Goal: Task Accomplishment & Management: Use online tool/utility

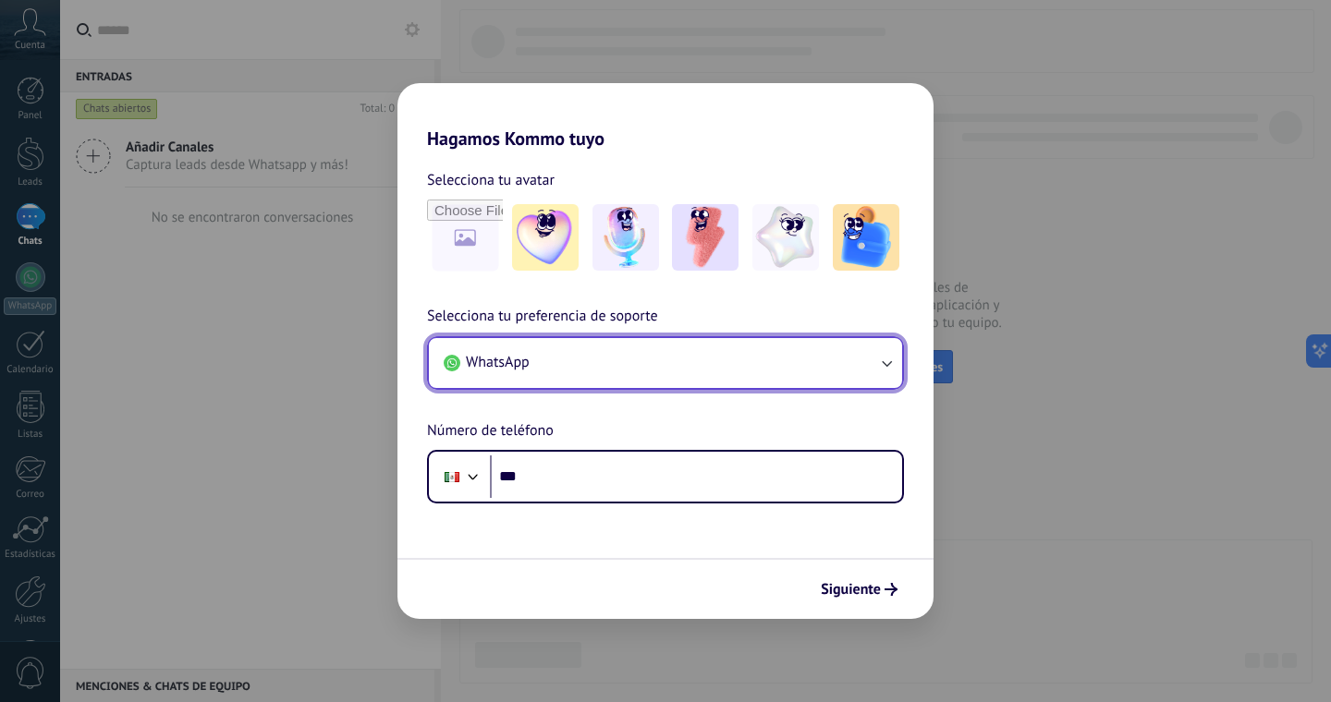
click at [614, 368] on button "WhatsApp" at bounding box center [665, 363] width 473 height 50
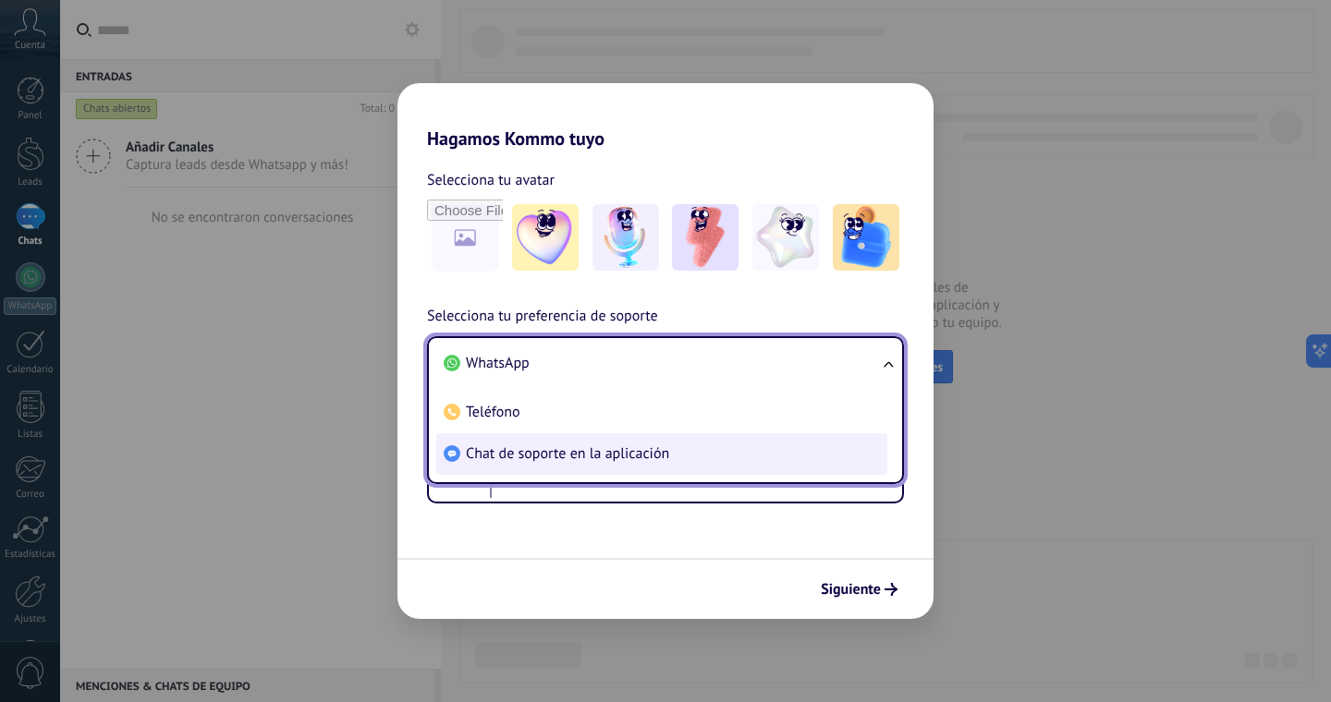
click at [543, 454] on span "Chat de soporte en la aplicación" at bounding box center [567, 454] width 203 height 18
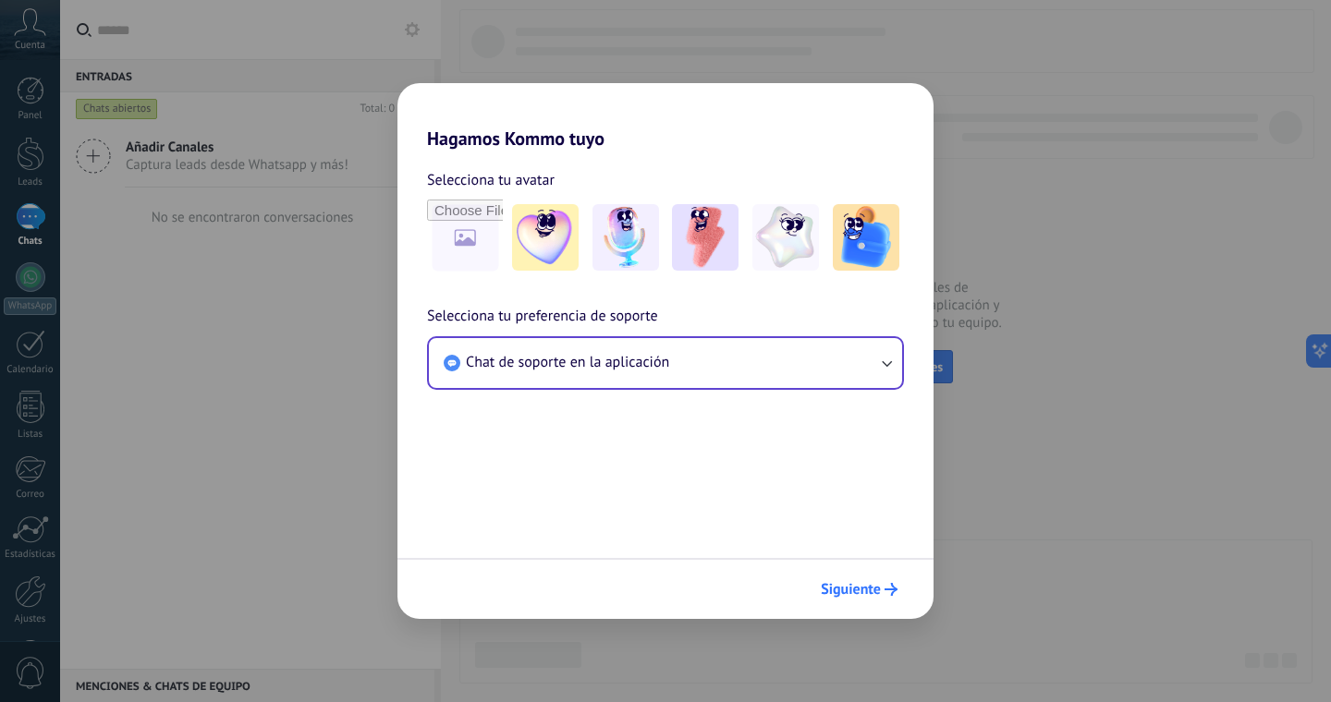
click at [852, 588] on span "Siguiente" at bounding box center [851, 589] width 60 height 13
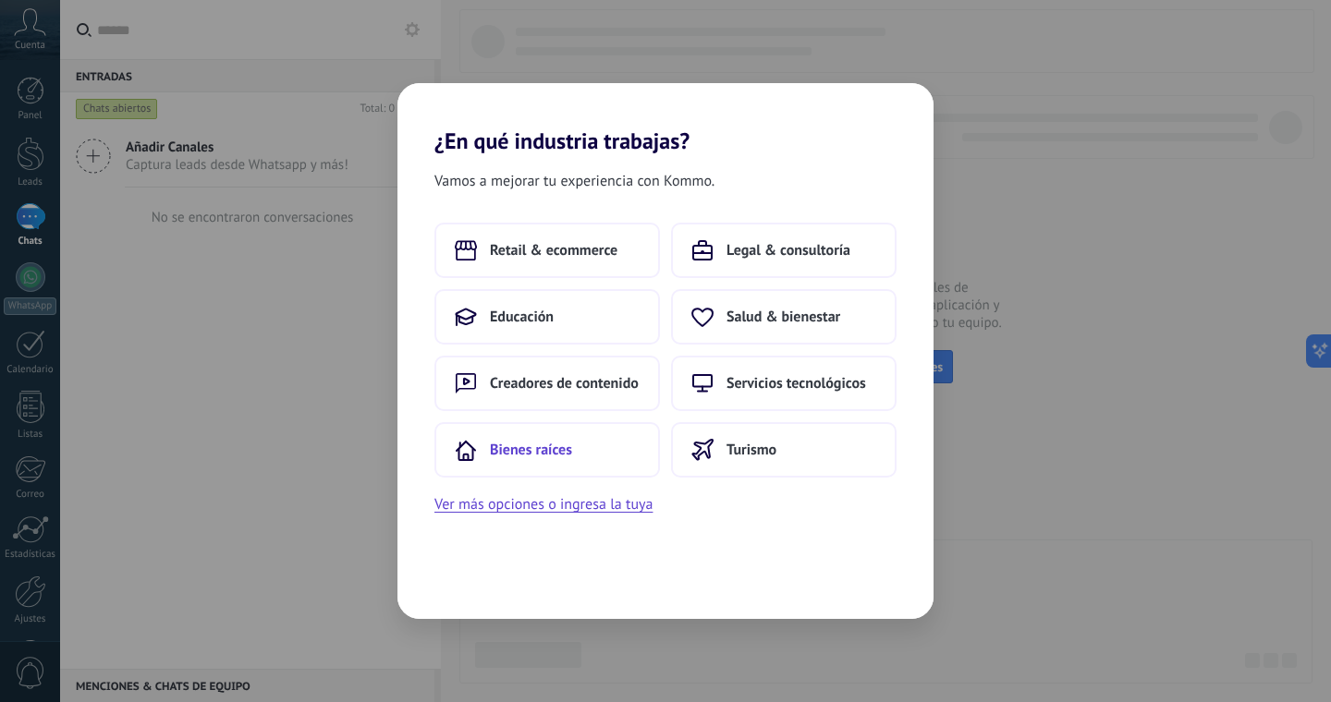
click at [561, 446] on span "Bienes raíces" at bounding box center [531, 450] width 82 height 18
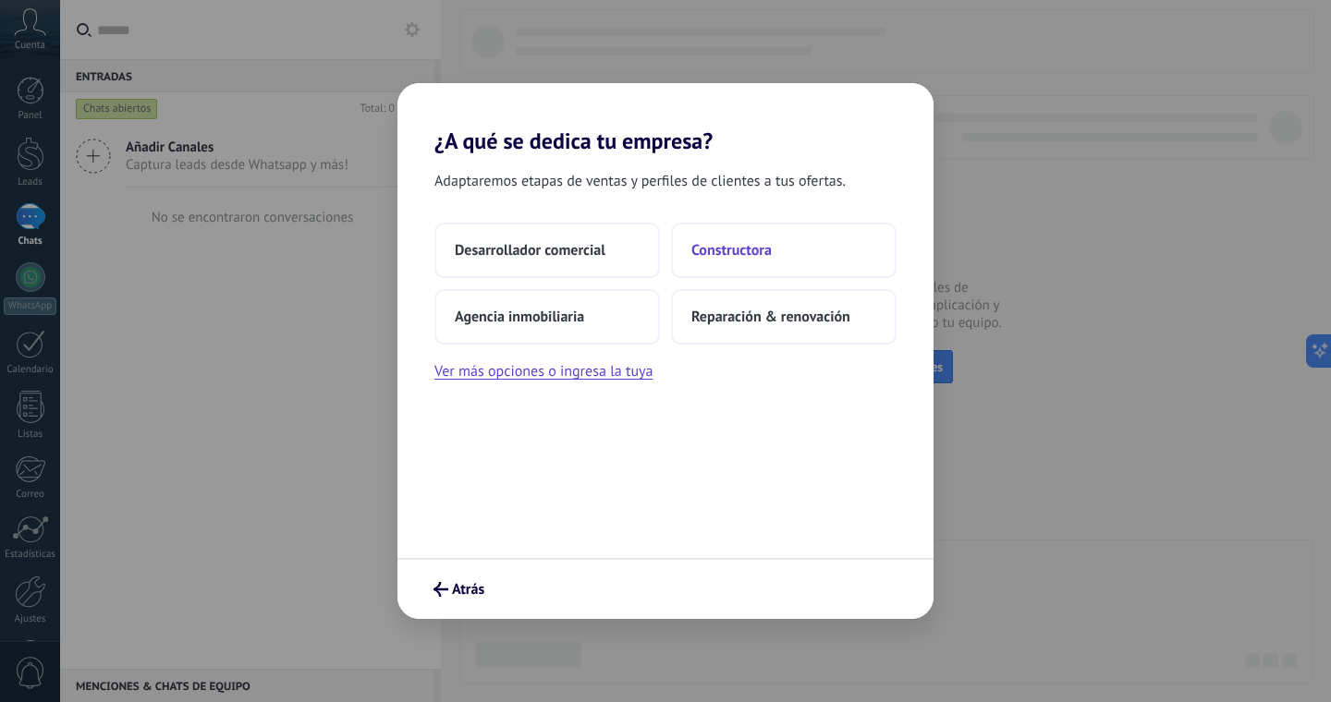
click at [709, 238] on button "Constructora" at bounding box center [784, 250] width 226 height 55
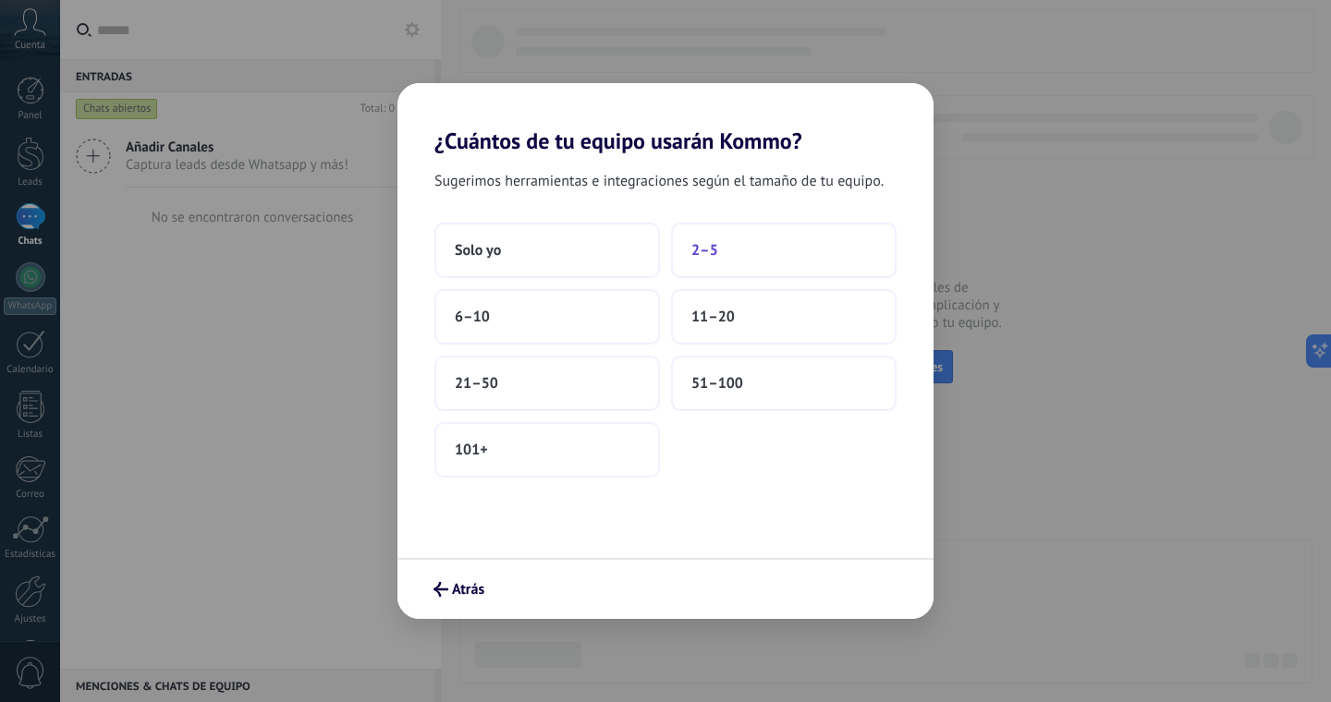
click at [742, 258] on button "2–5" at bounding box center [784, 250] width 226 height 55
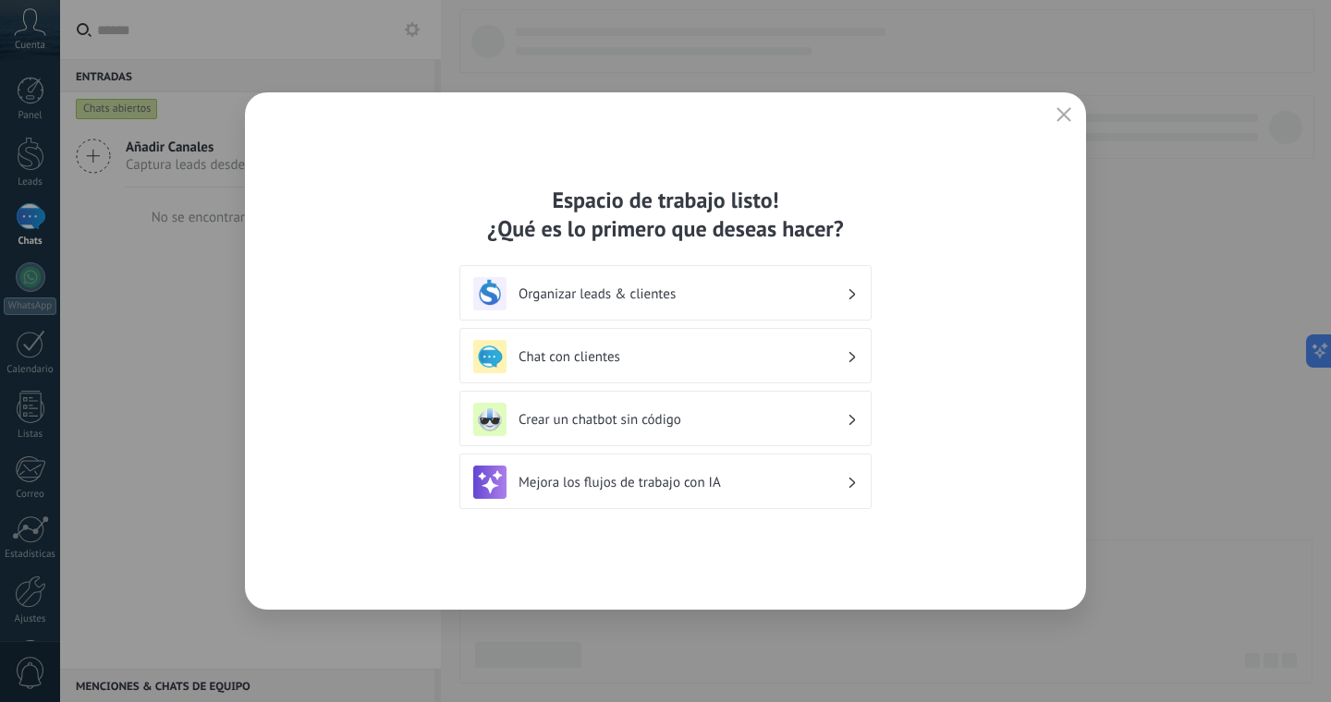
click at [663, 299] on h3 "Organizar leads & clientes" at bounding box center [682, 295] width 328 height 18
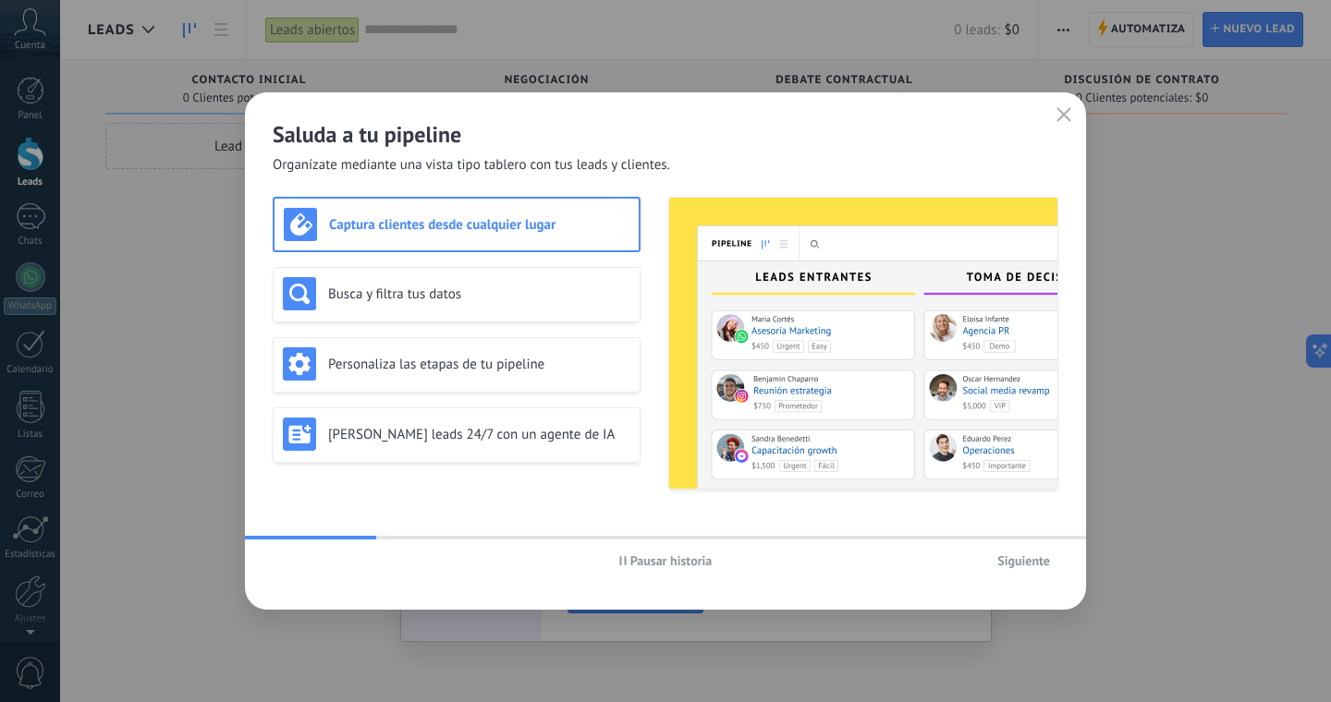
click at [1007, 556] on span "Siguiente" at bounding box center [1023, 561] width 53 height 13
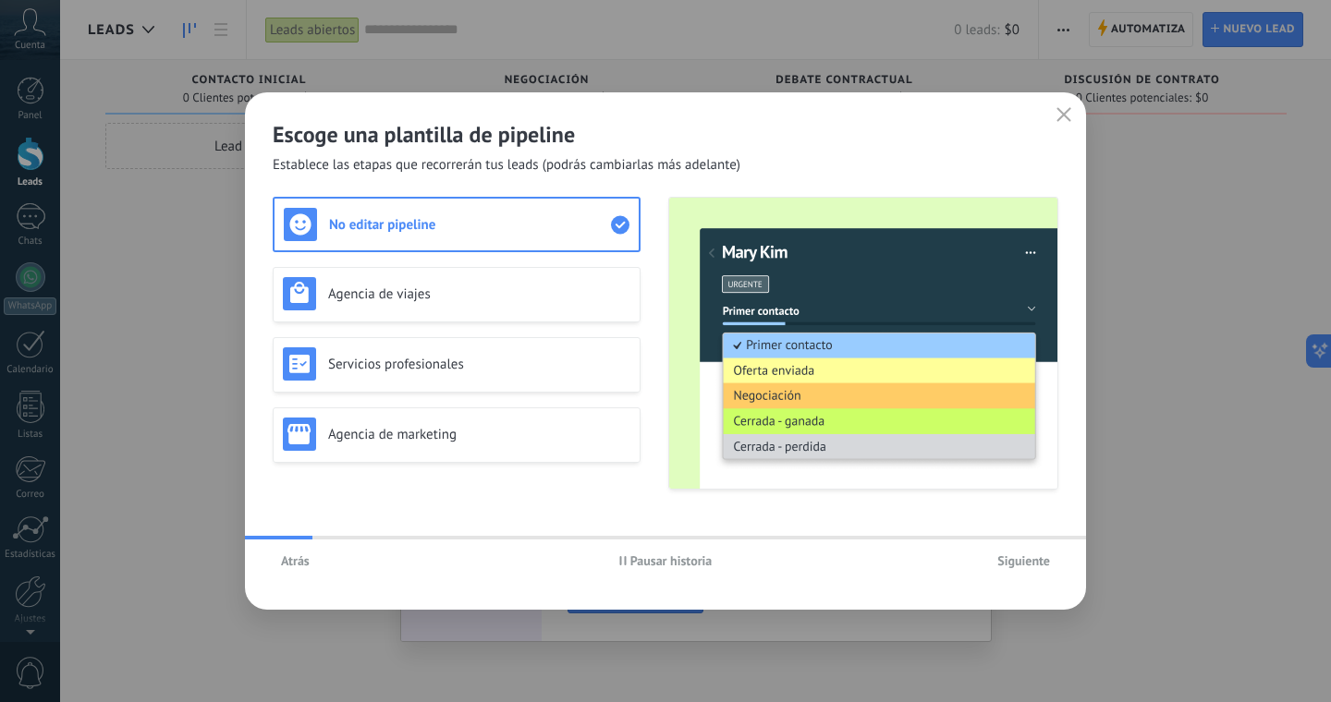
click at [1065, 116] on use "button" at bounding box center [1064, 114] width 14 height 14
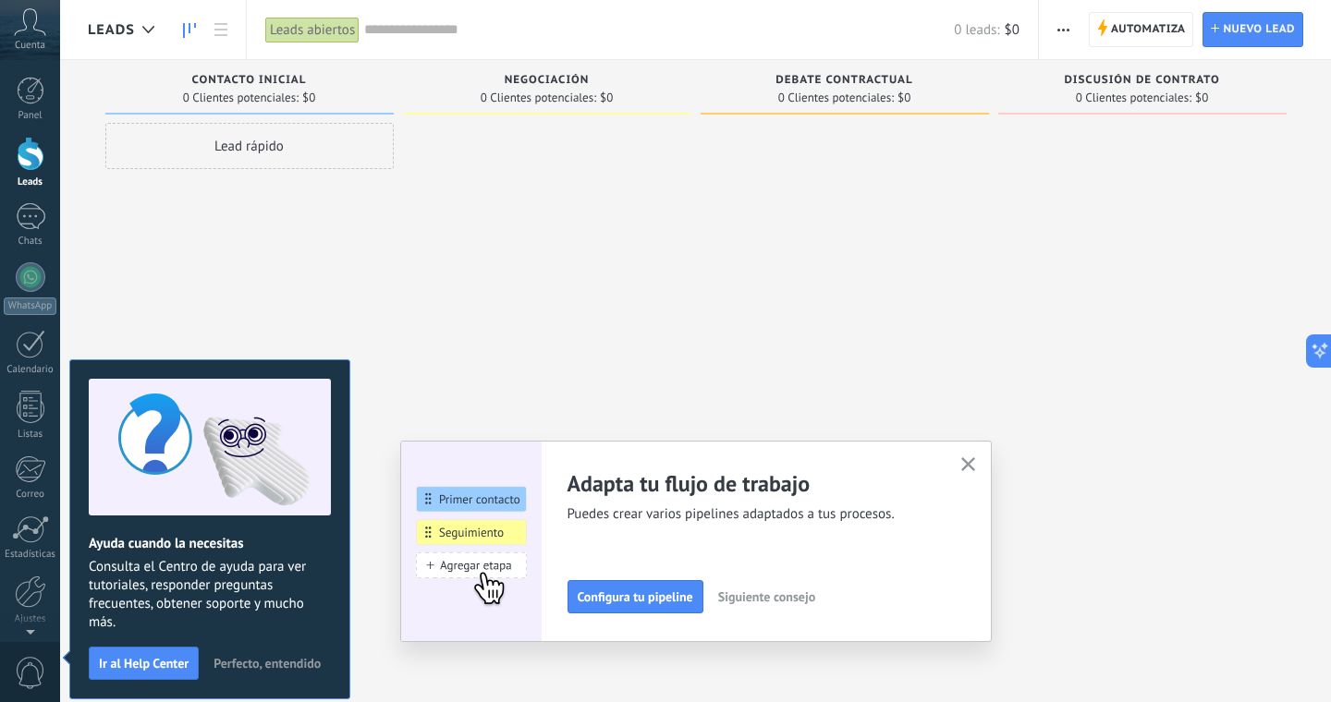
click at [287, 665] on span "Perfecto, entendido" at bounding box center [266, 663] width 107 height 13
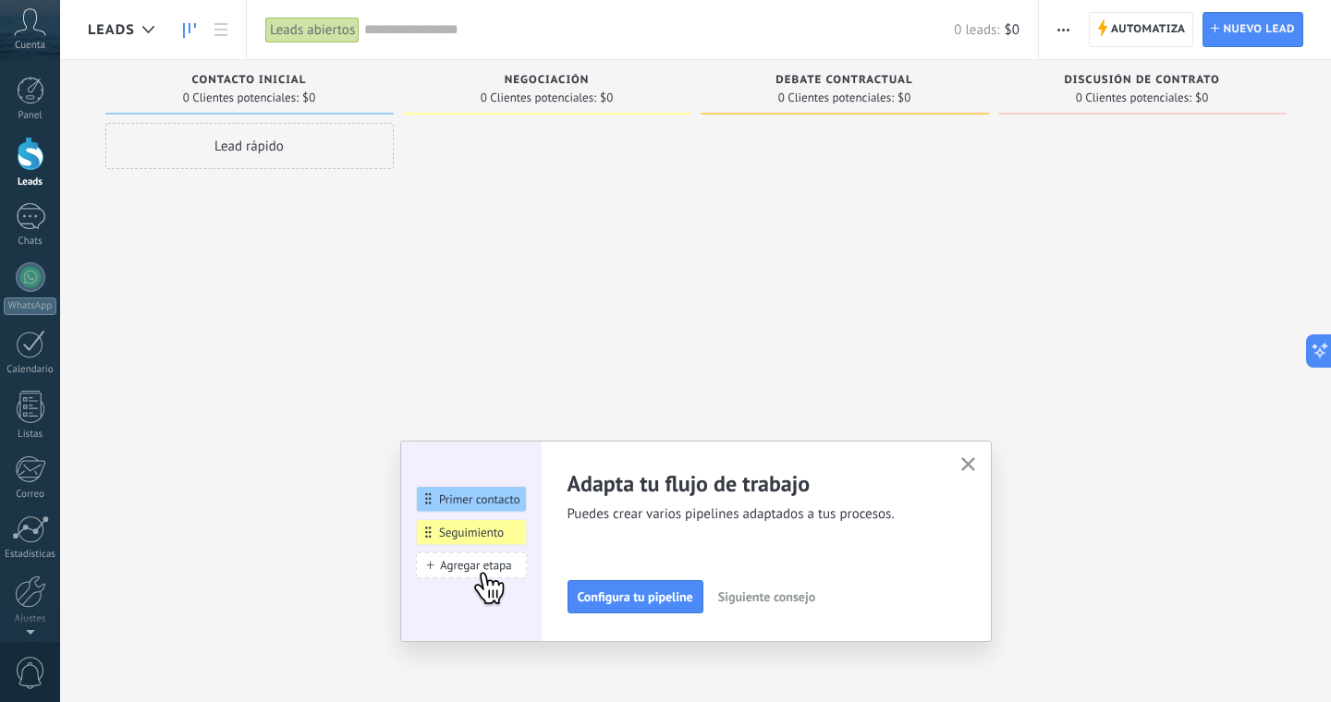
click at [970, 464] on icon "button" at bounding box center [968, 464] width 14 height 14
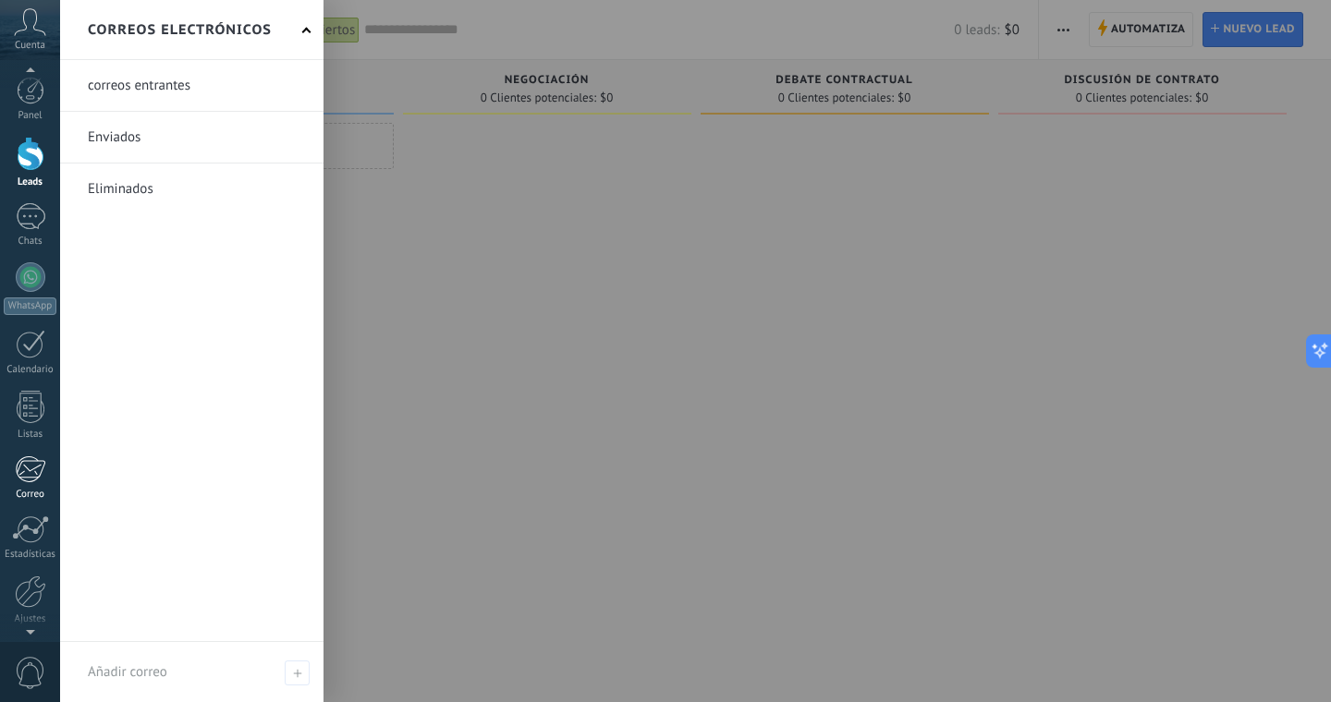
scroll to position [67, 0]
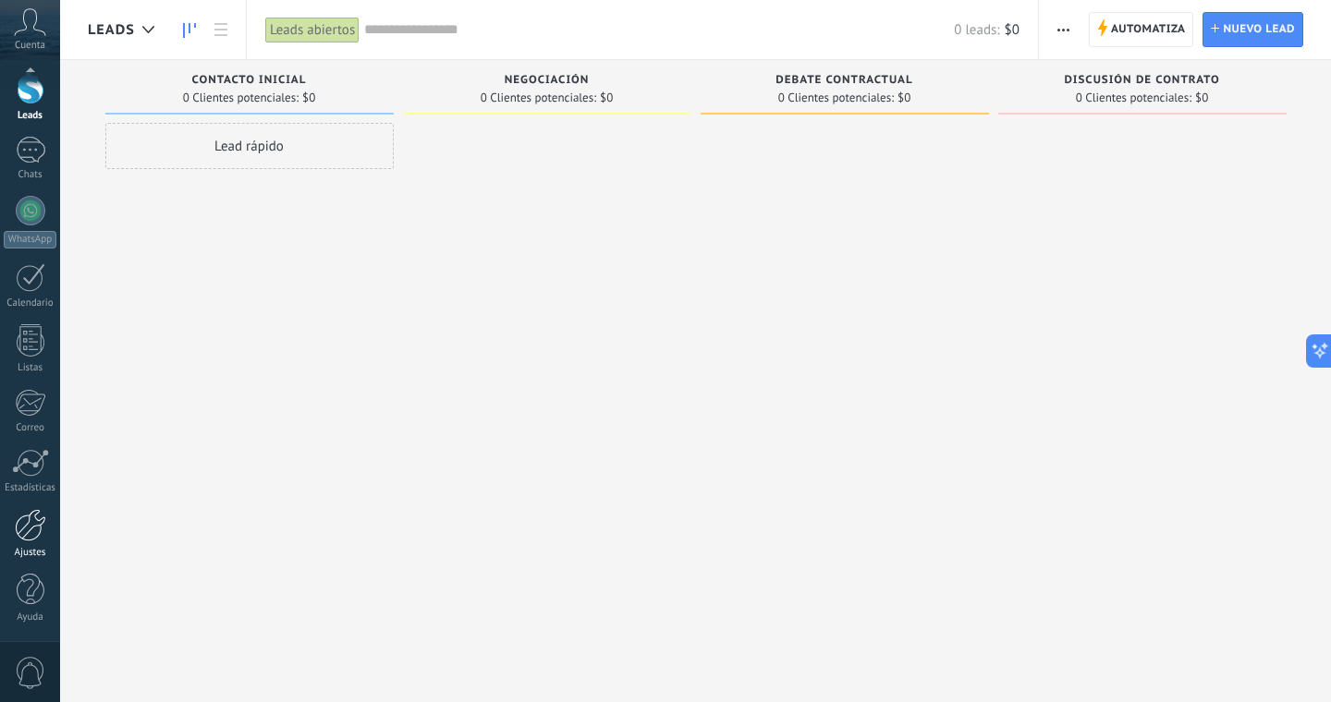
click at [26, 529] on div at bounding box center [30, 525] width 31 height 32
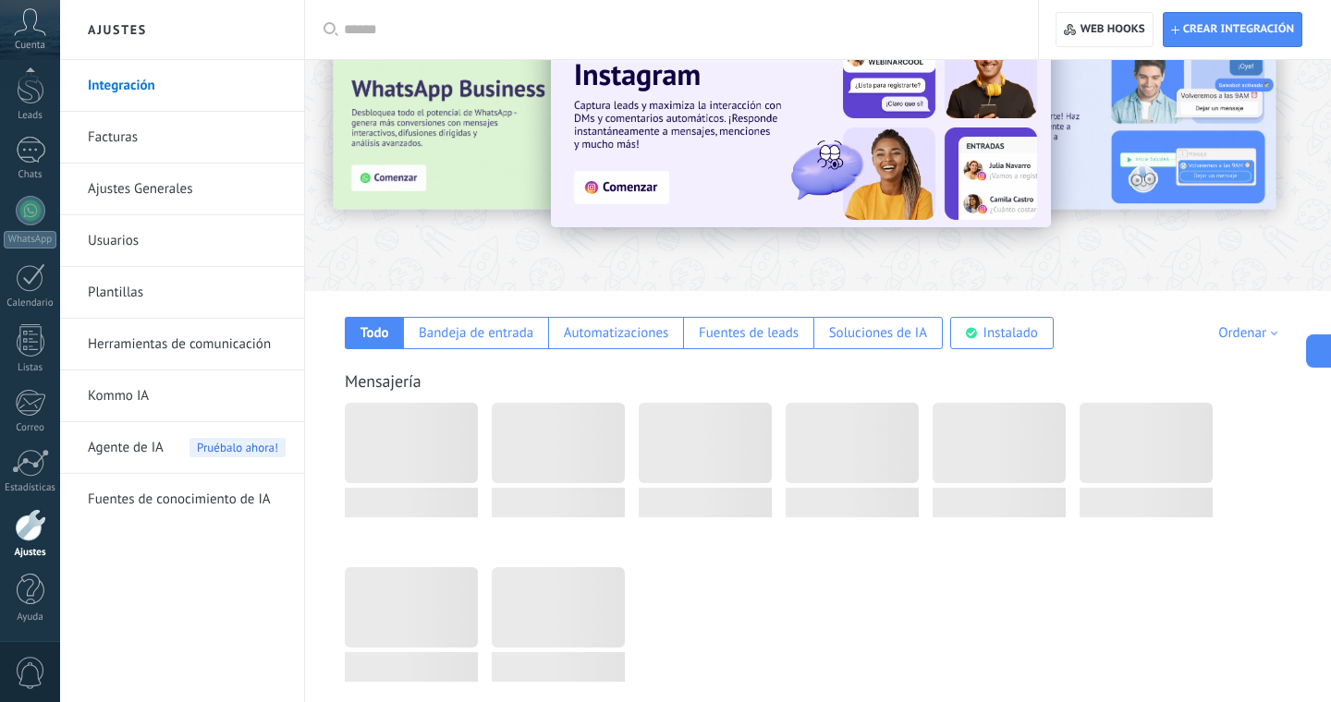
scroll to position [104, 0]
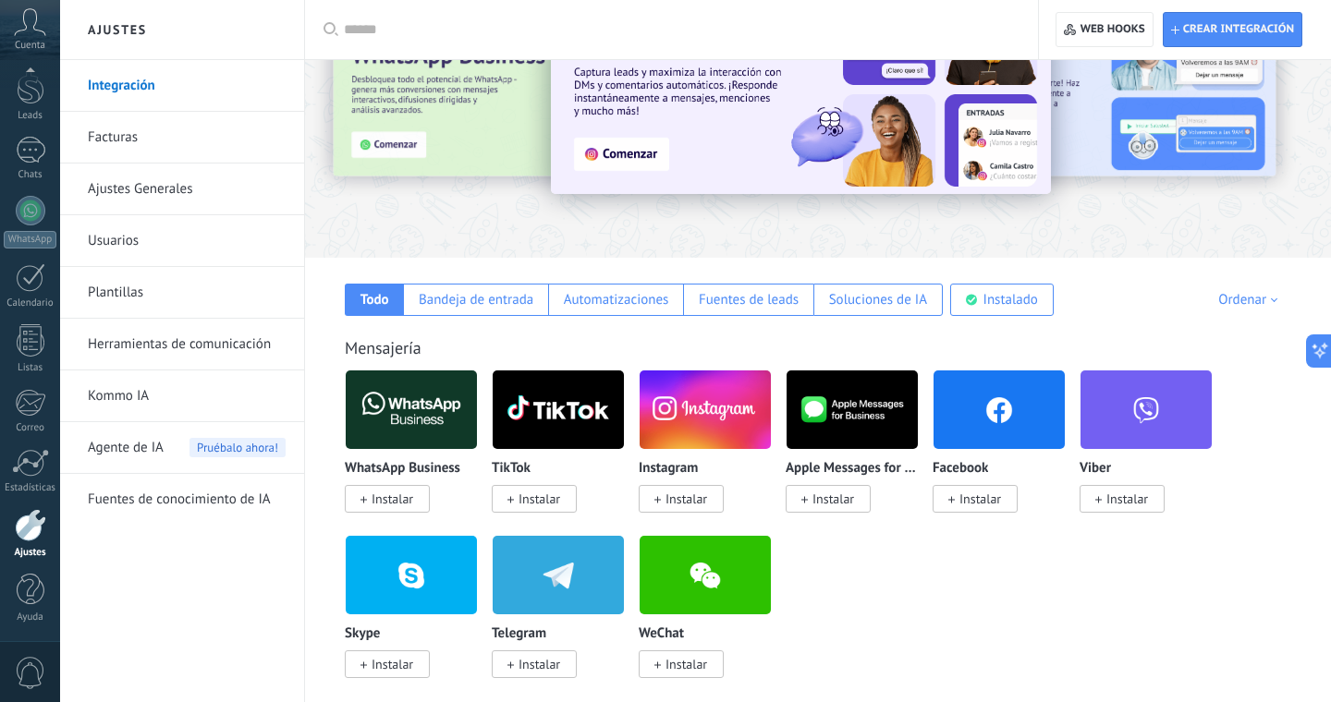
click at [558, 576] on img at bounding box center [558, 576] width 131 height 90
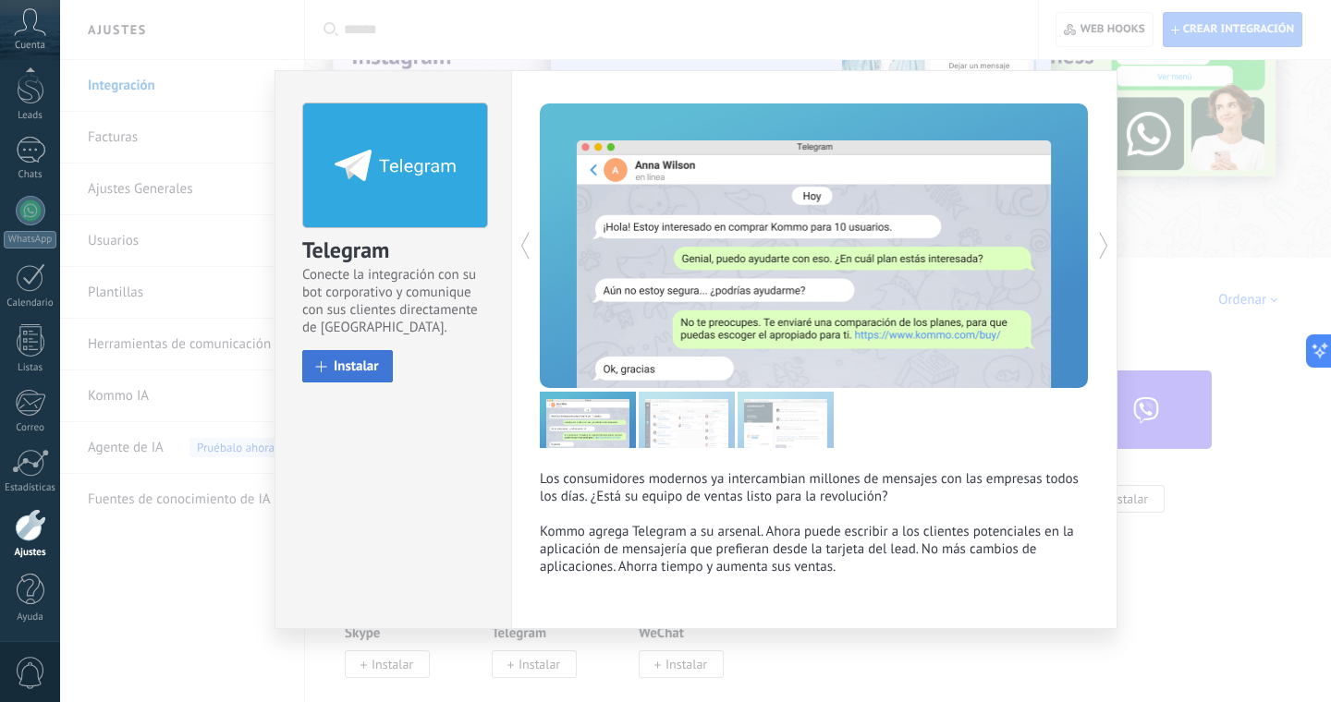
click at [323, 369] on span at bounding box center [321, 366] width 11 height 11
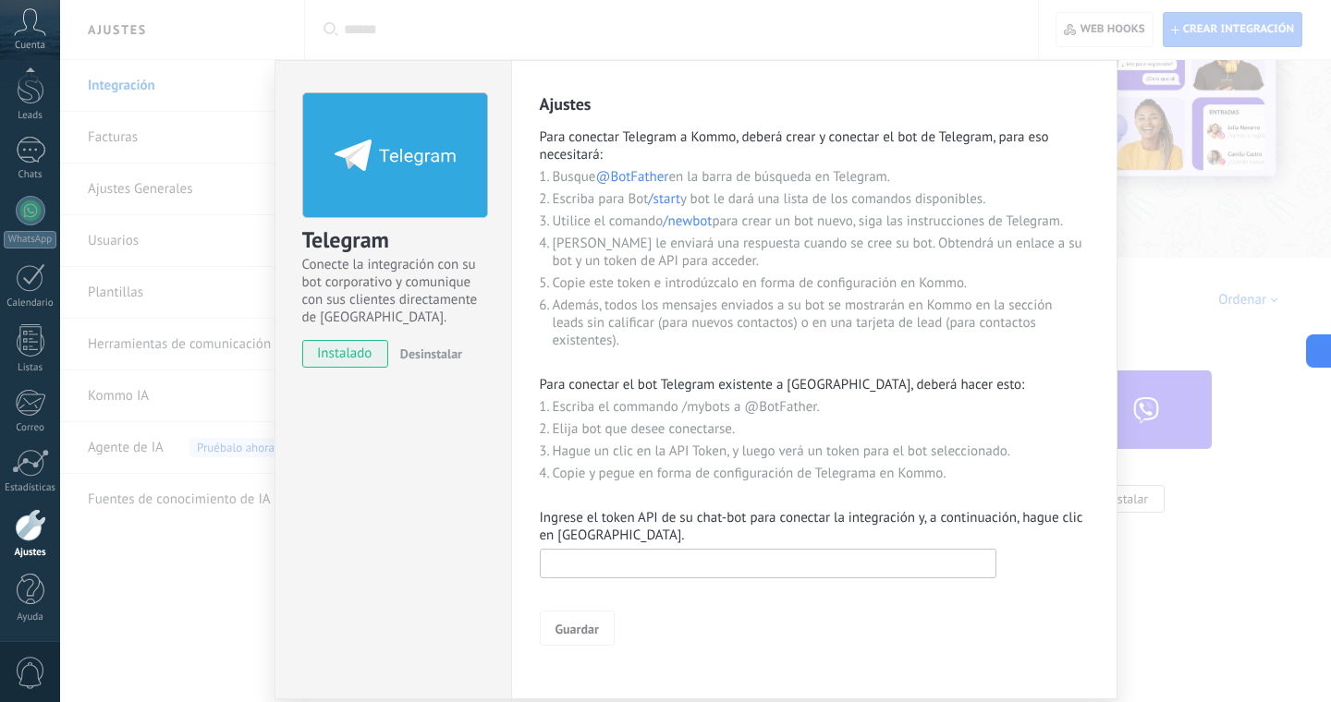
click at [607, 568] on input "text" at bounding box center [768, 564] width 457 height 30
paste input "**********"
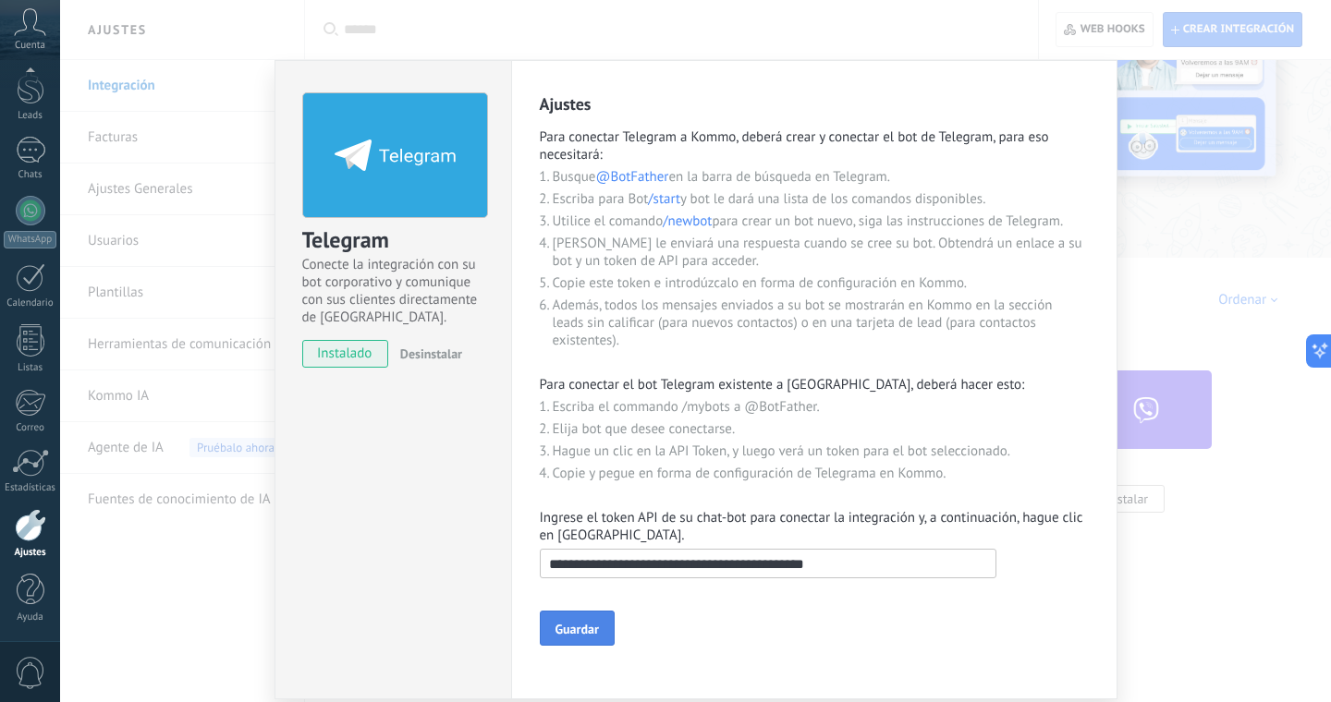
type input "**********"
click at [583, 636] on span "Guardar" at bounding box center [576, 629] width 43 height 13
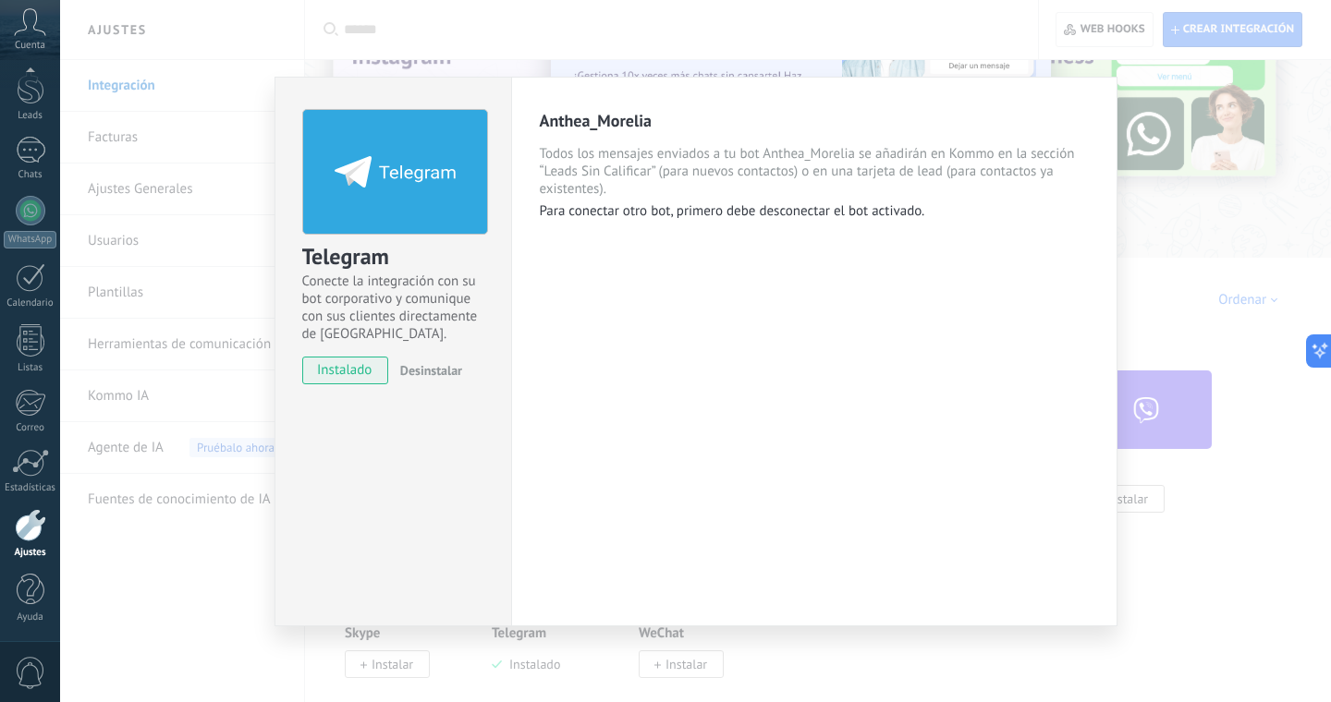
click at [1178, 47] on div "Telegram Conecte la integración con su bot corporativo y comunique con sus clie…" at bounding box center [695, 351] width 1271 height 702
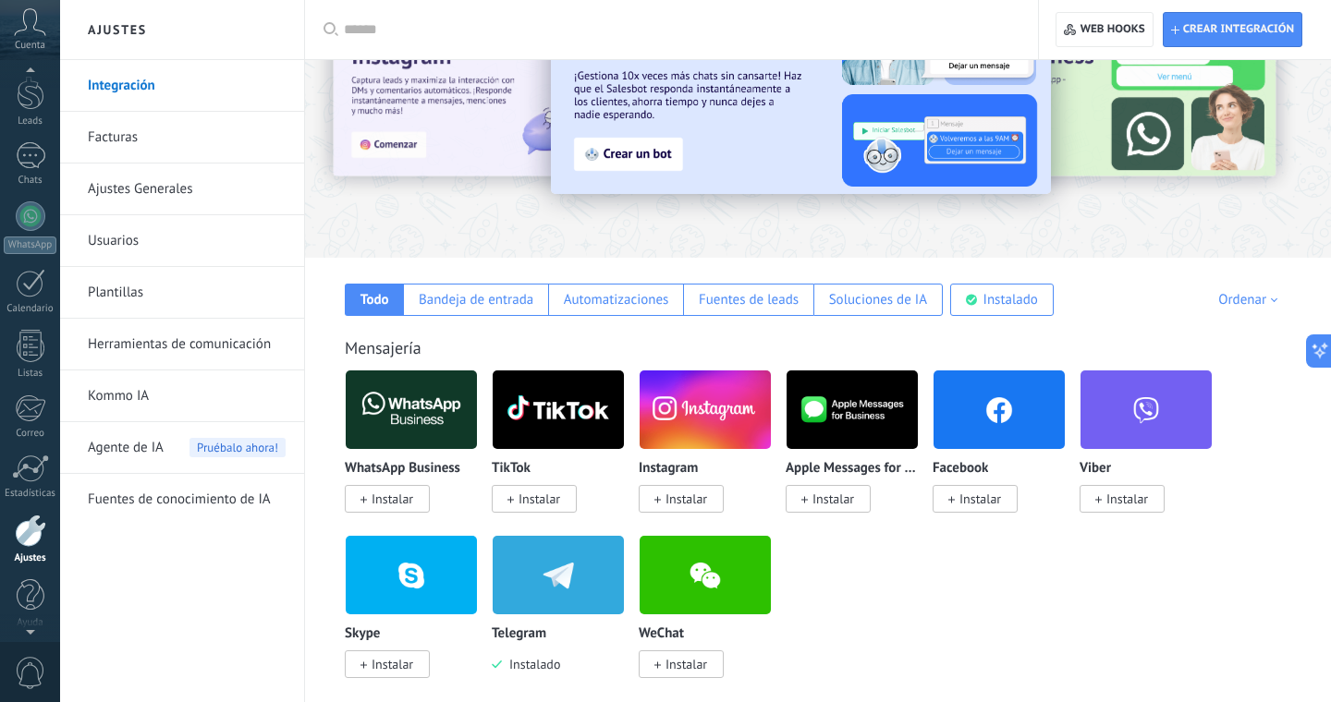
scroll to position [47, 0]
click at [36, 167] on div at bounding box center [31, 169] width 30 height 27
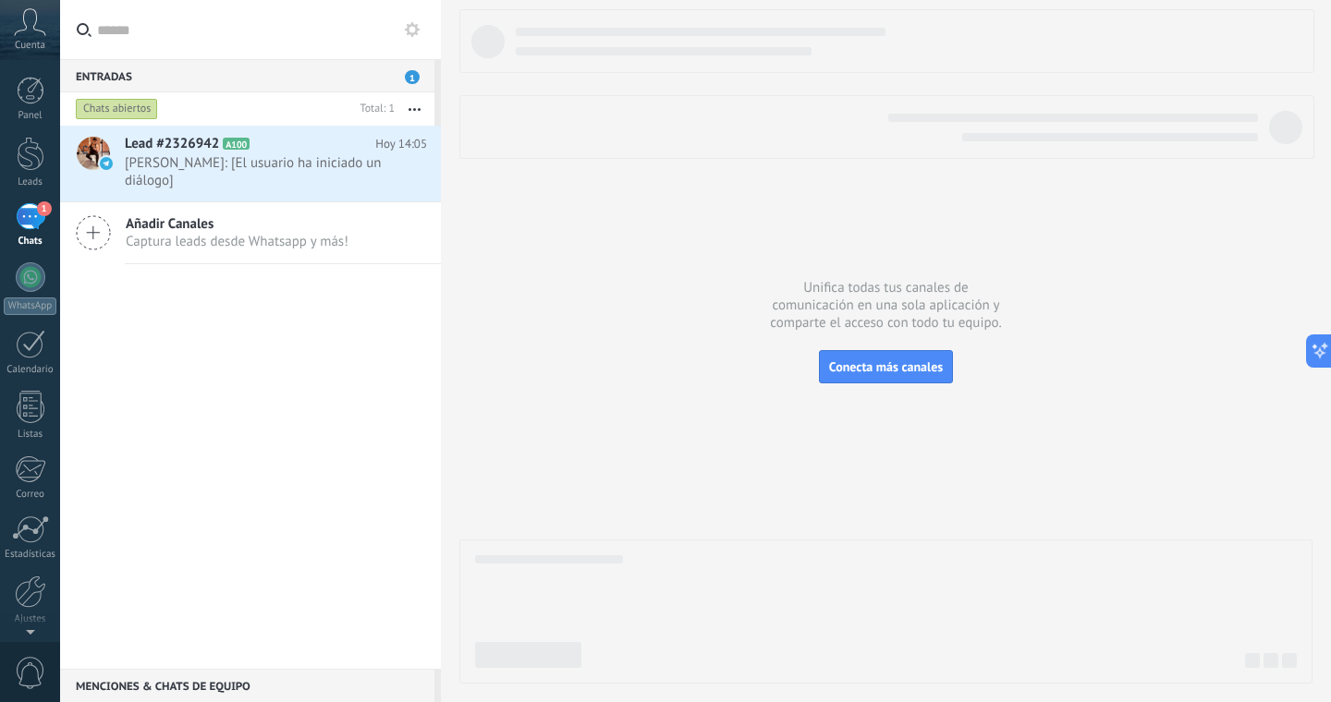
click at [278, 168] on span "[PERSON_NAME]: [El usuario ha iniciado un diálogo]" at bounding box center [258, 171] width 267 height 35
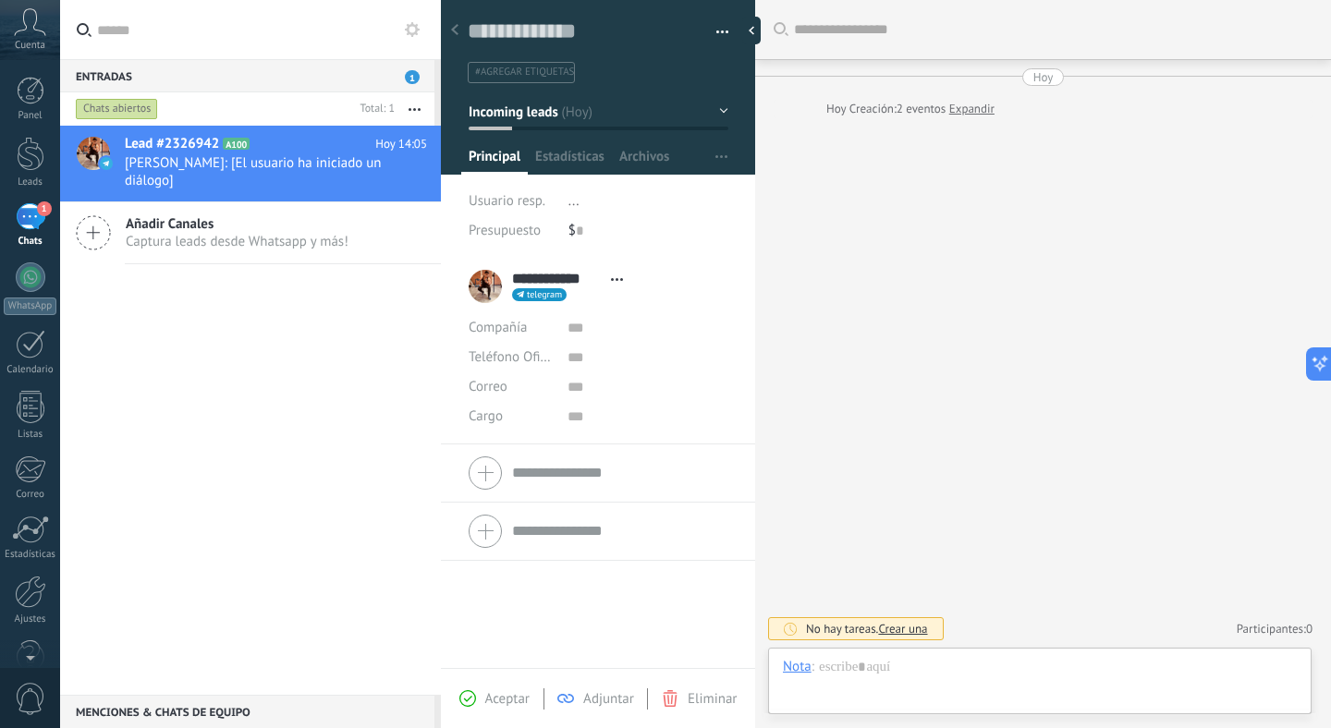
scroll to position [28, 0]
click at [453, 25] on icon at bounding box center [454, 29] width 7 height 11
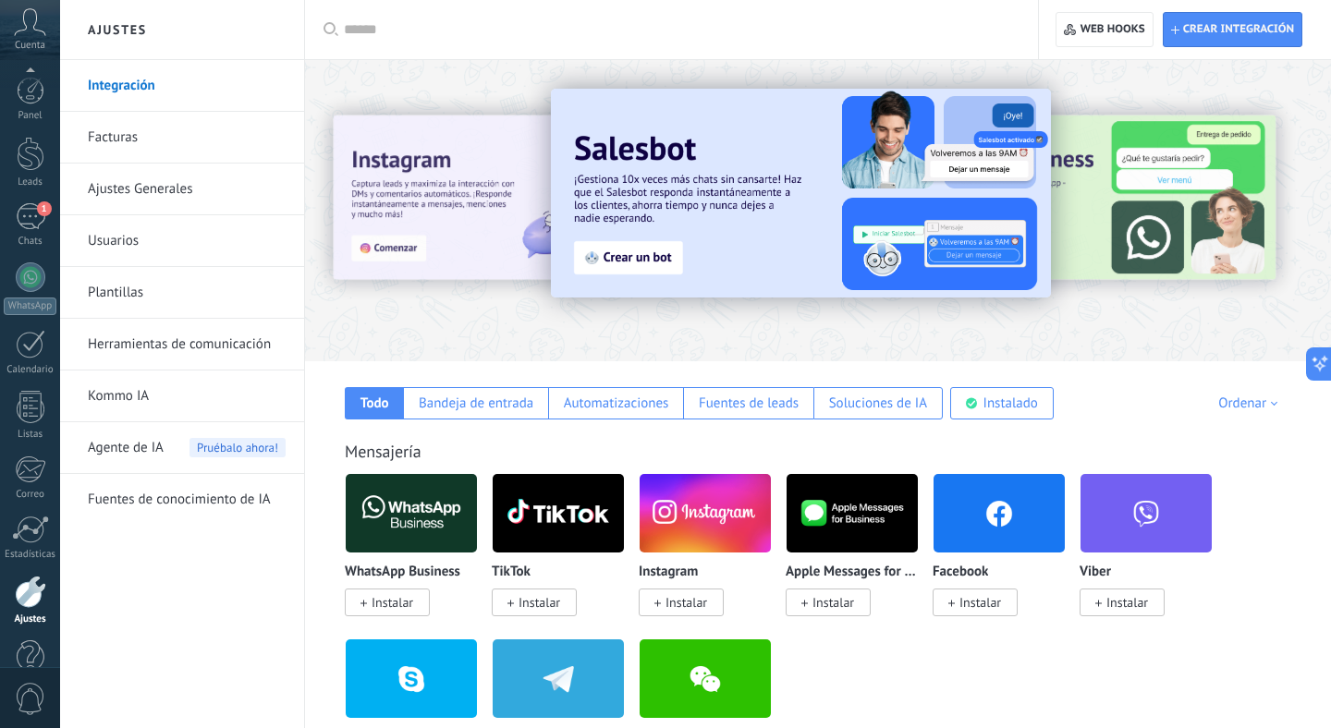
scroll to position [41, 0]
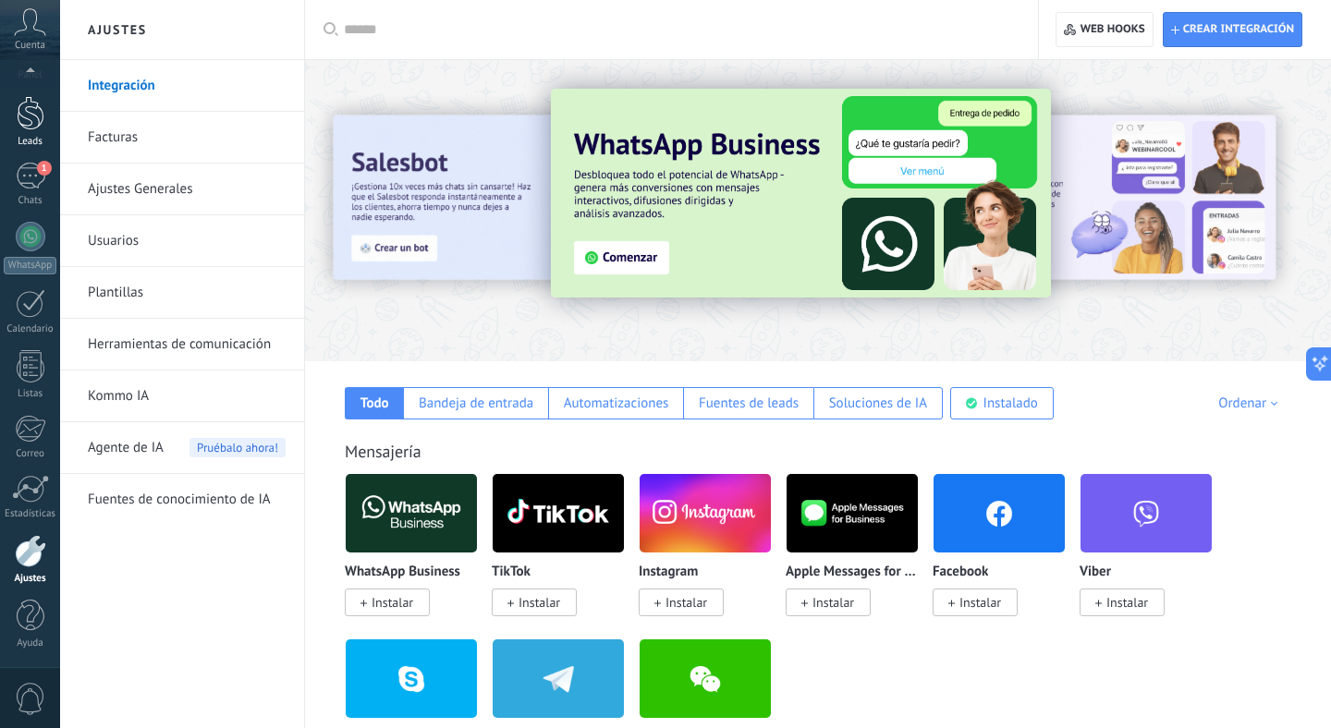
click at [38, 112] on div at bounding box center [31, 113] width 28 height 34
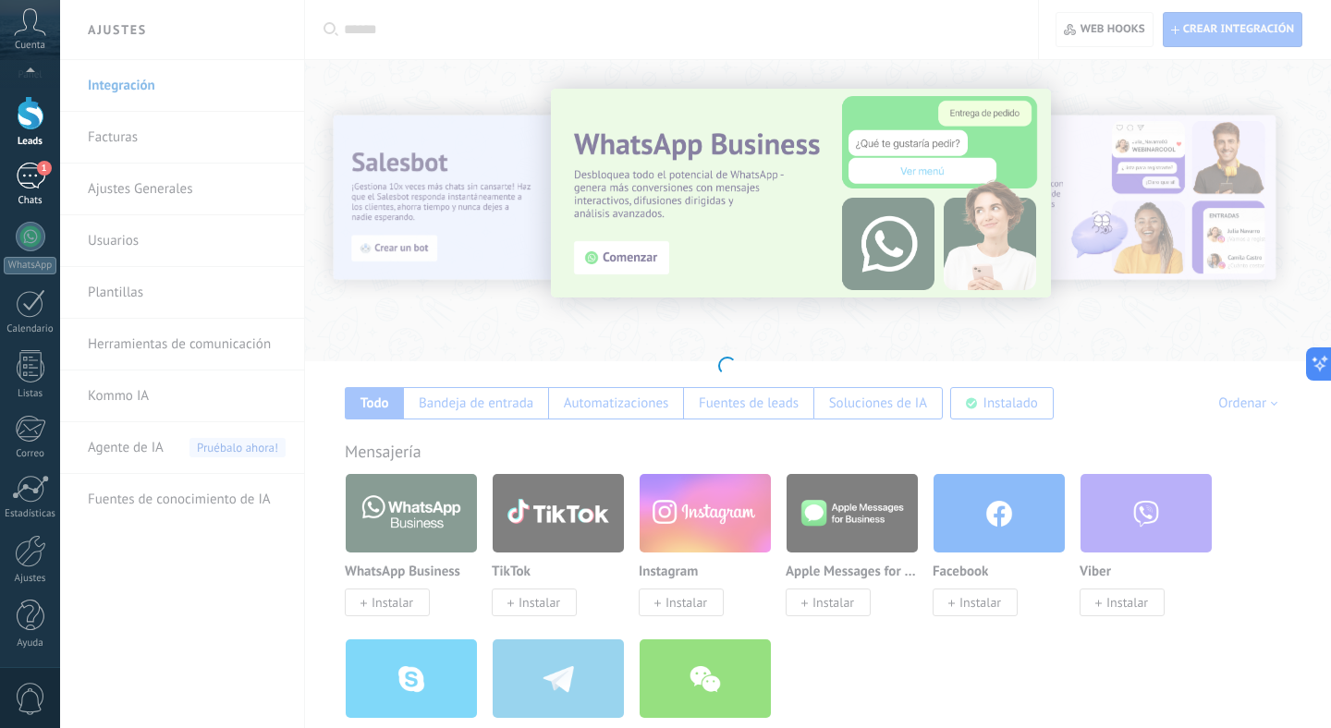
click at [31, 166] on div "1" at bounding box center [31, 176] width 30 height 27
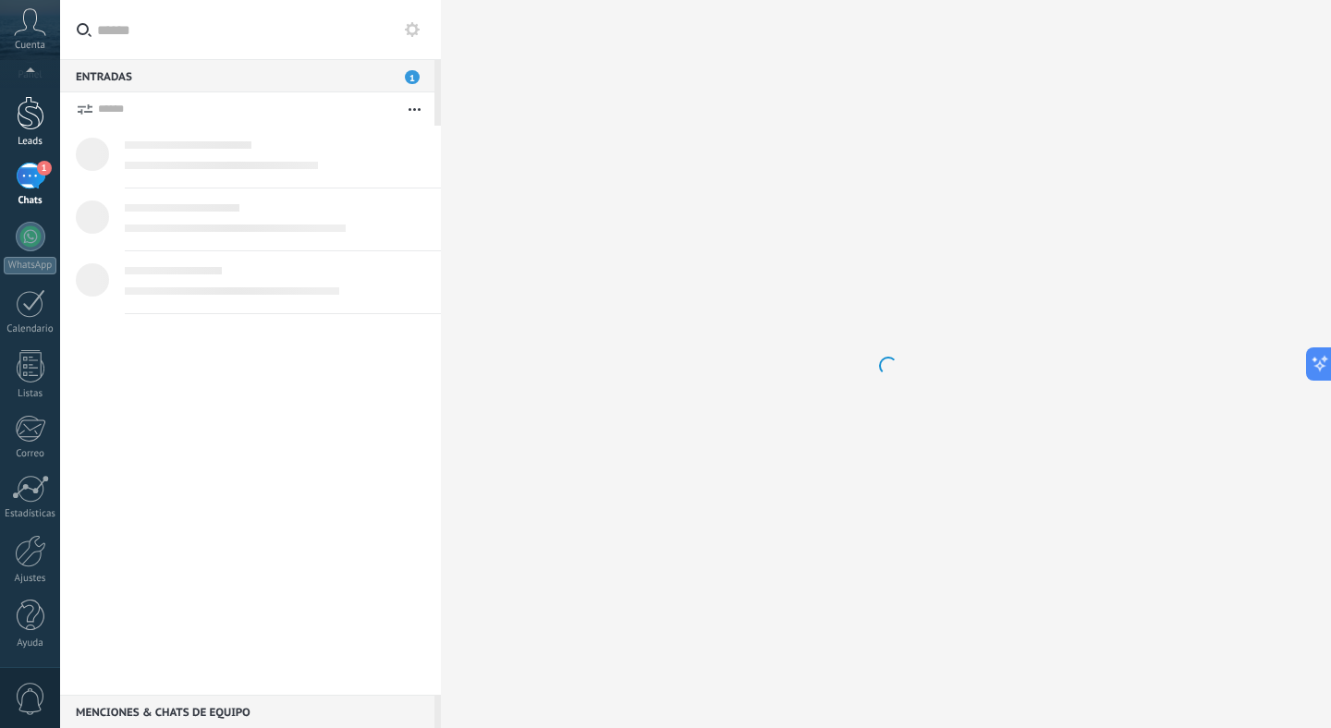
click at [28, 181] on div "Panel Leads 1 Chats WhatsApp Clientes" at bounding box center [30, 352] width 60 height 632
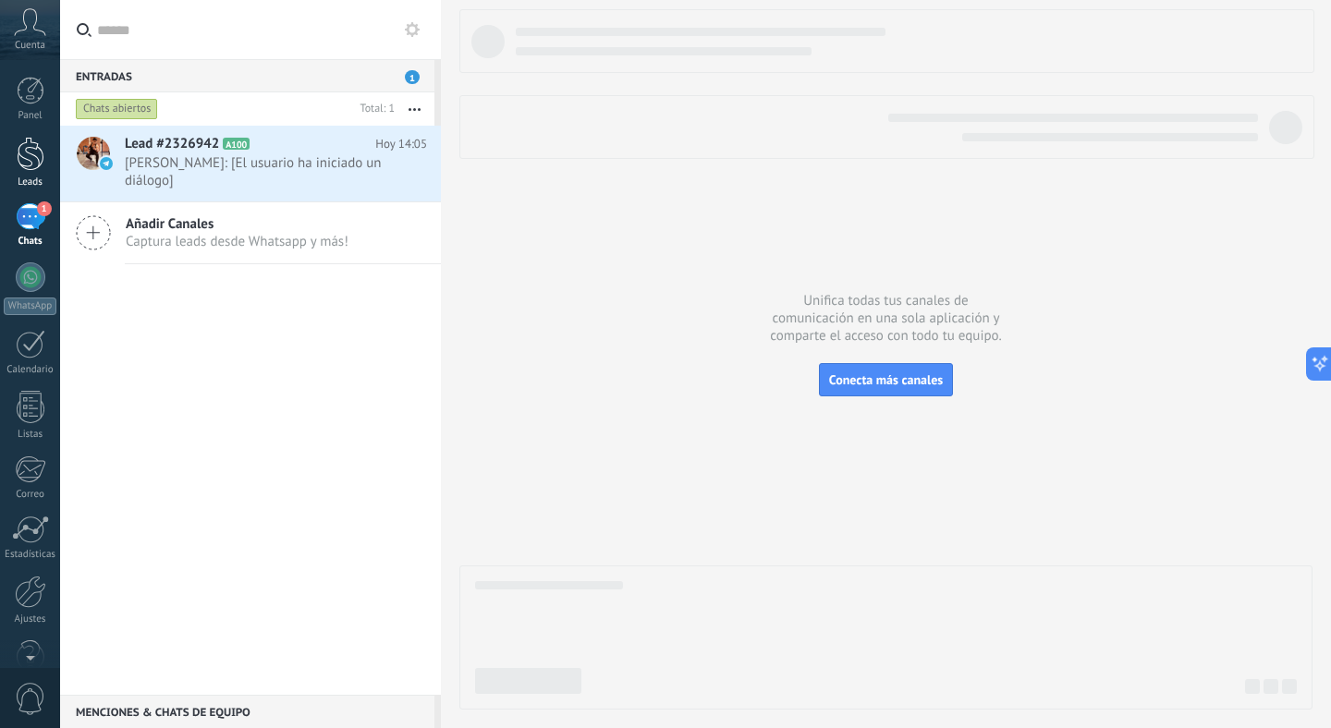
click at [28, 156] on div at bounding box center [31, 154] width 28 height 34
